Goal: Navigation & Orientation: Find specific page/section

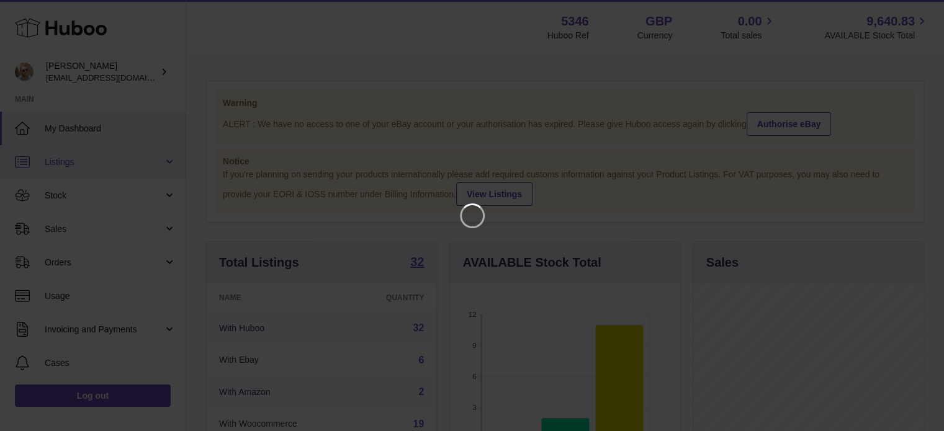
scroll to position [194, 233]
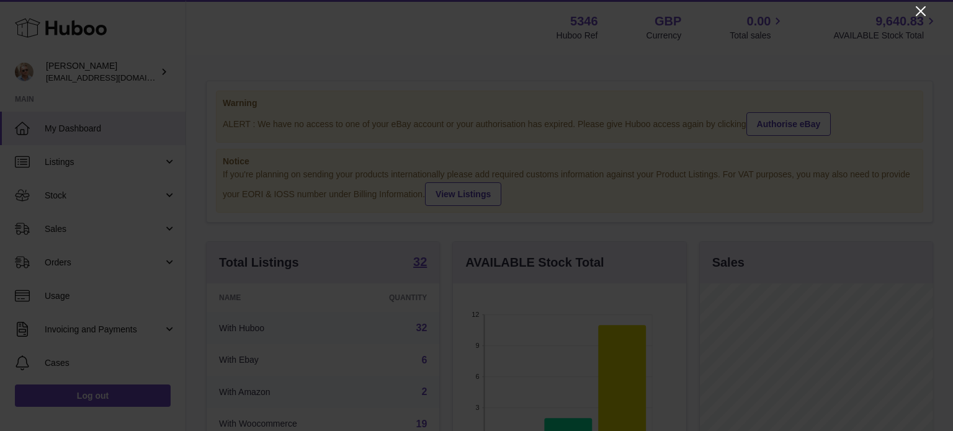
click at [924, 10] on icon "Close" at bounding box center [921, 11] width 15 height 15
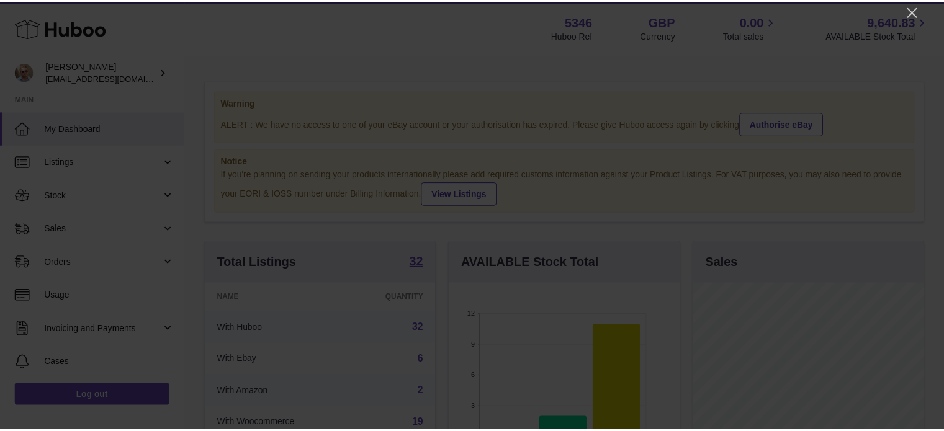
scroll to position [620516, 620479]
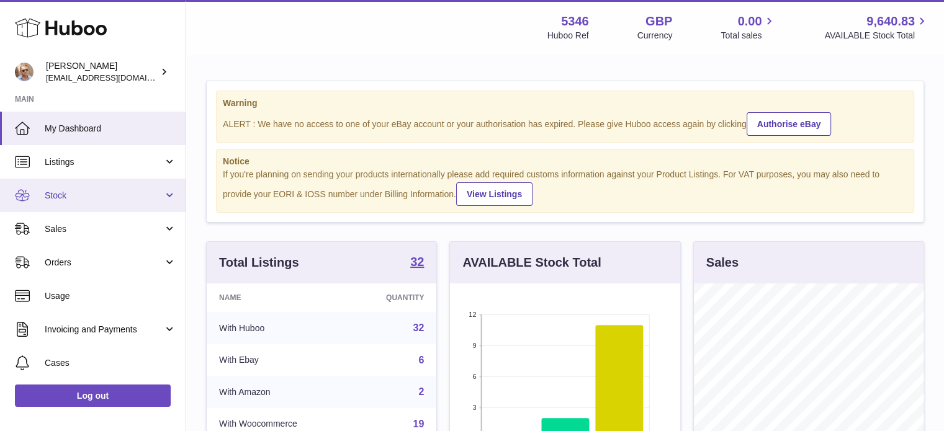
click at [68, 193] on span "Stock" at bounding box center [104, 196] width 119 height 12
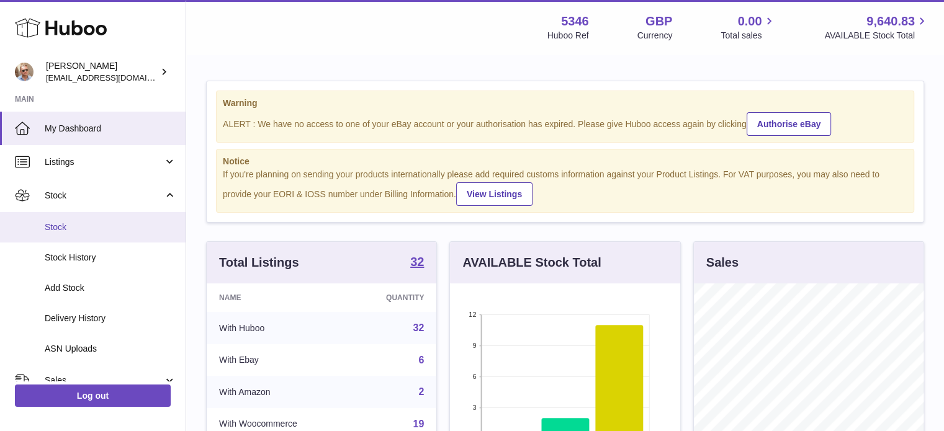
click at [65, 223] on span "Stock" at bounding box center [111, 228] width 132 height 12
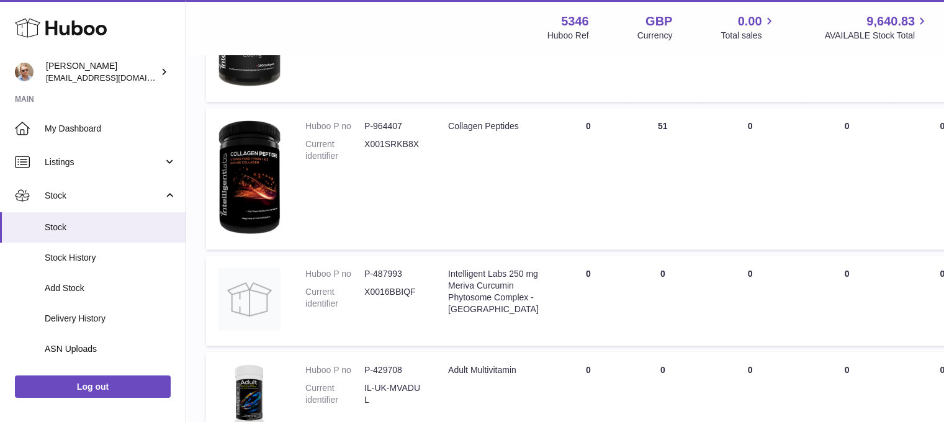
scroll to position [745, 0]
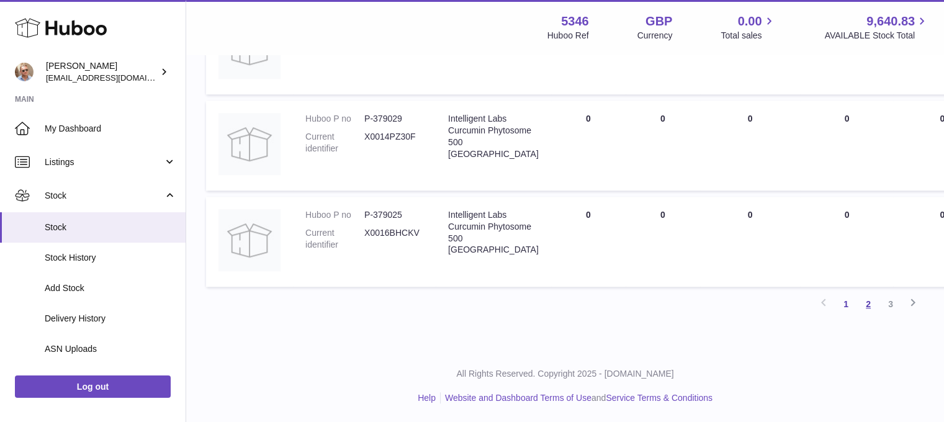
click at [864, 297] on link "2" at bounding box center [868, 304] width 22 height 22
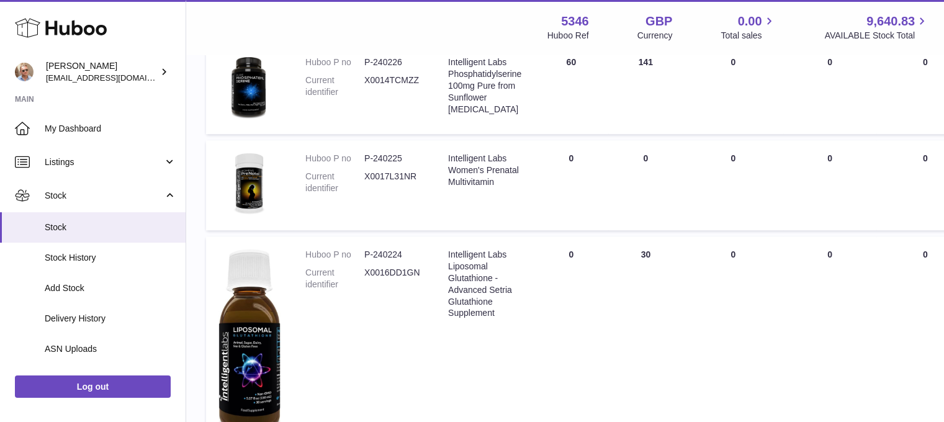
scroll to position [925, 0]
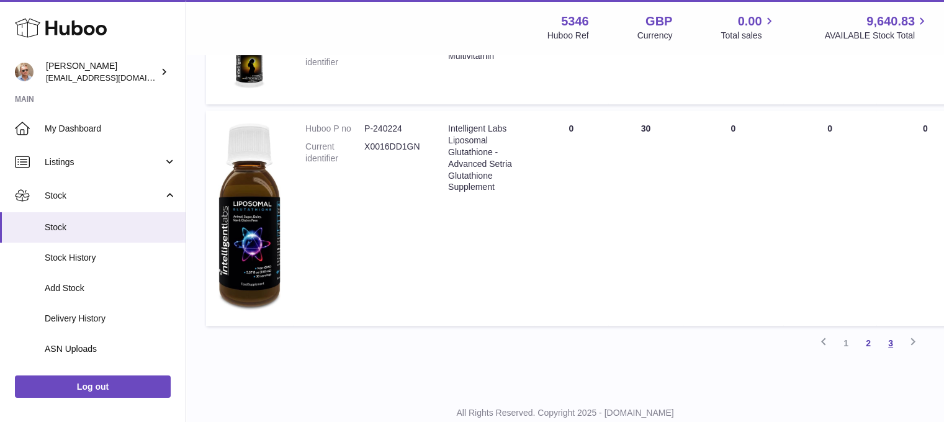
click at [891, 340] on link "3" at bounding box center [891, 343] width 22 height 22
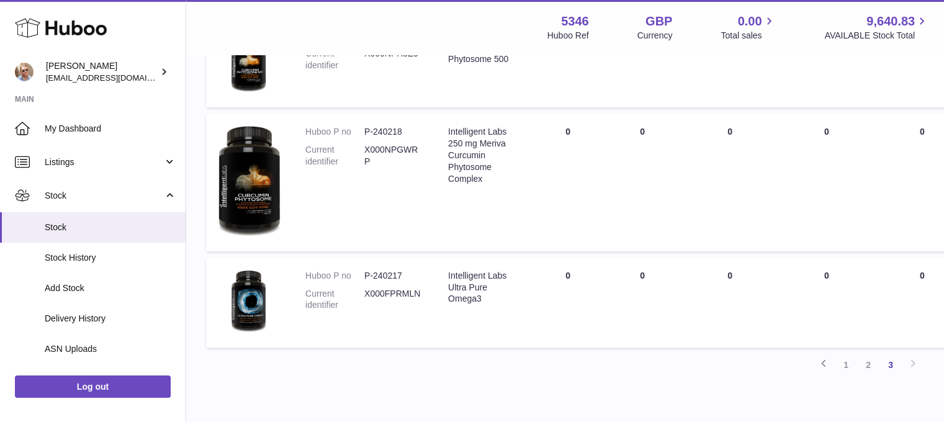
scroll to position [799, 0]
